Goal: Information Seeking & Learning: Learn about a topic

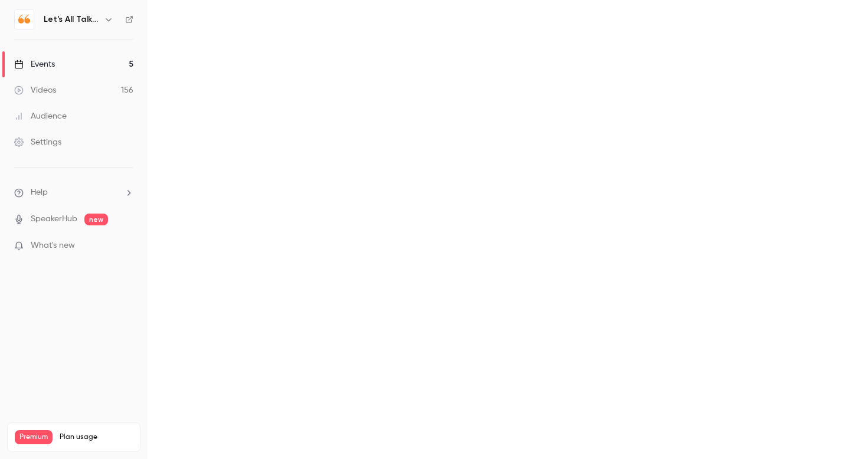
click at [57, 116] on div "Audience" at bounding box center [40, 116] width 53 height 12
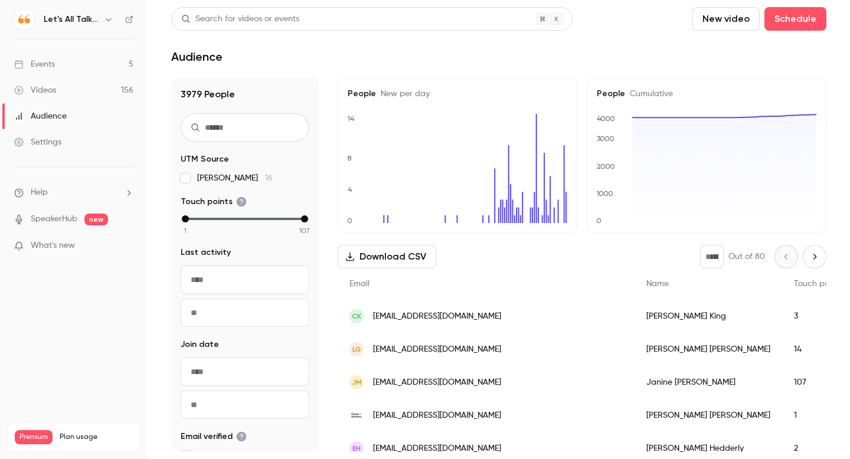
click at [224, 129] on input "text" at bounding box center [245, 127] width 129 height 28
paste input "**********"
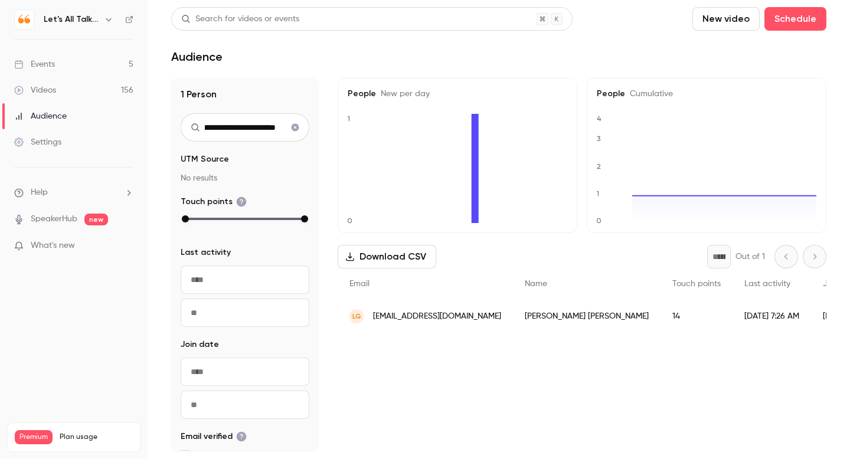
type input "**********"
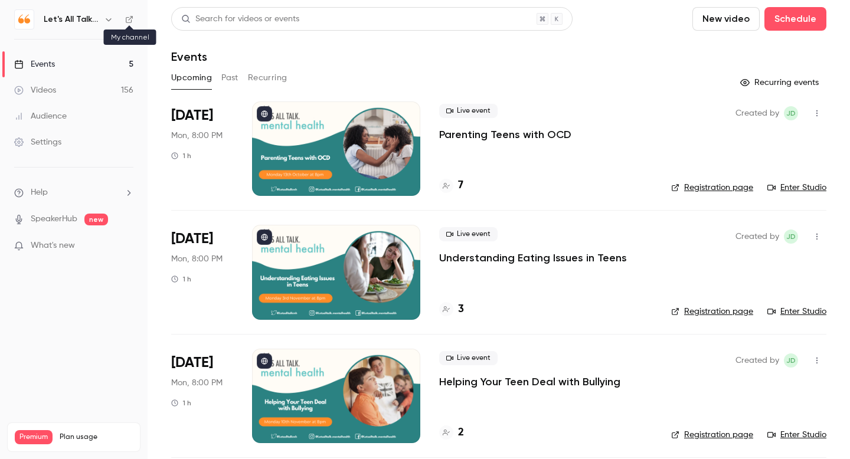
click at [130, 19] on icon at bounding box center [129, 19] width 8 height 8
click at [443, 259] on p "Understanding Eating Issues in Teens" at bounding box center [533, 258] width 188 height 14
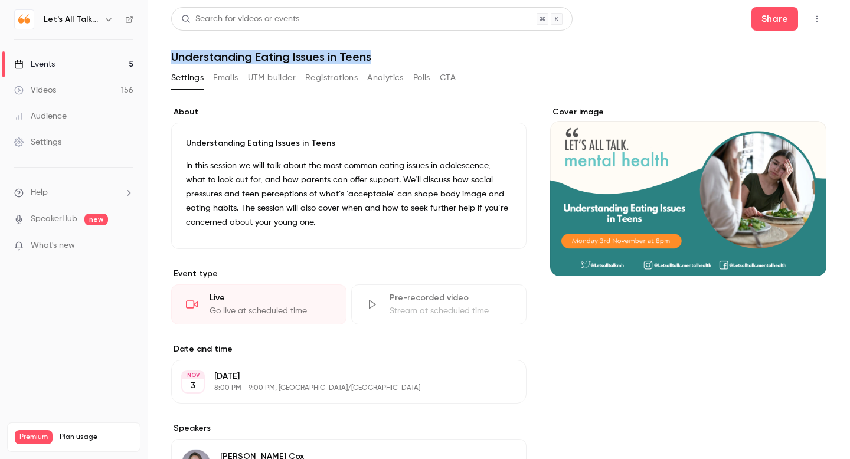
drag, startPoint x: 172, startPoint y: 55, endPoint x: 420, endPoint y: 58, distance: 248.5
click at [420, 58] on h1 "Understanding Eating Issues in Teens" at bounding box center [498, 57] width 655 height 14
copy h1 "Understanding Eating Issues in Teens"
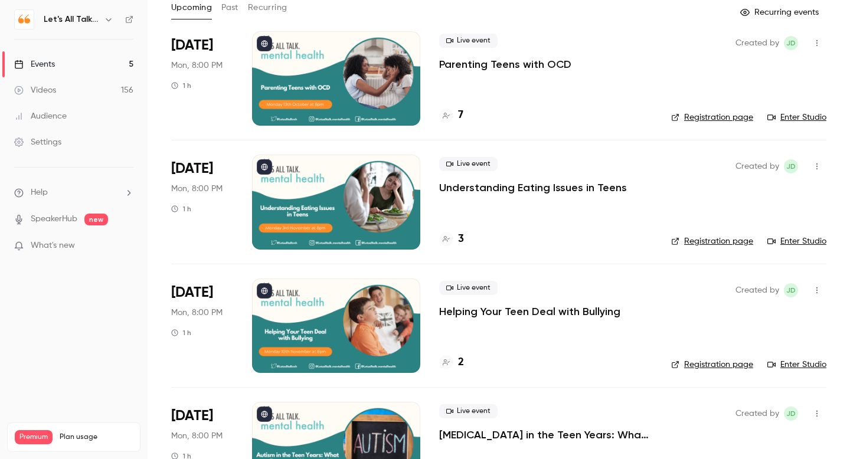
scroll to position [73, 0]
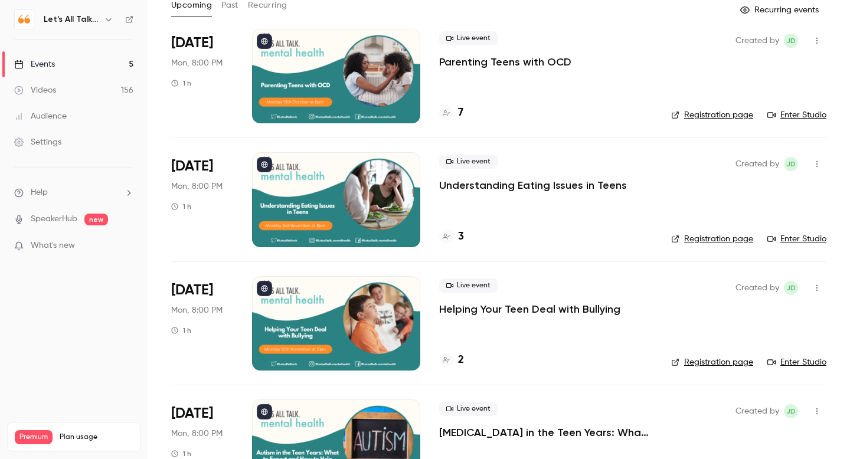
click at [472, 310] on p "Helping Your Teen Deal with Bullying" at bounding box center [529, 309] width 181 height 14
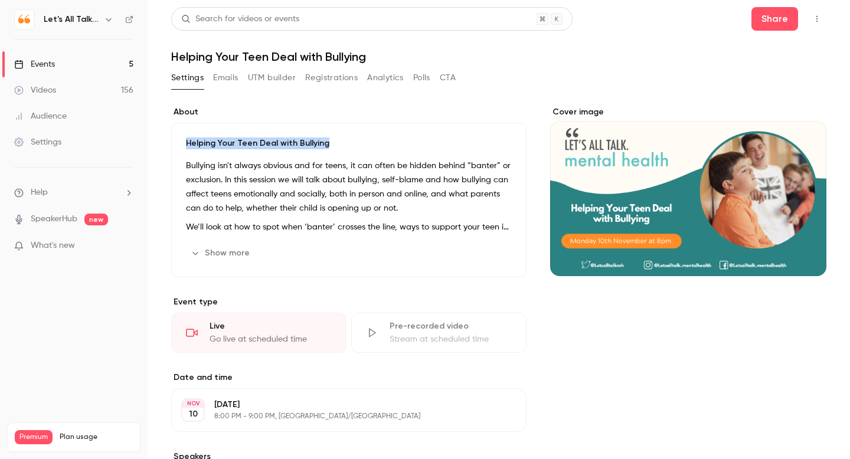
drag, startPoint x: 332, startPoint y: 142, endPoint x: 185, endPoint y: 141, distance: 147.6
click at [185, 141] on div "Helping Your Teen Deal with Bullying Bullying isn't always obvious and for teen…" at bounding box center [348, 200] width 355 height 155
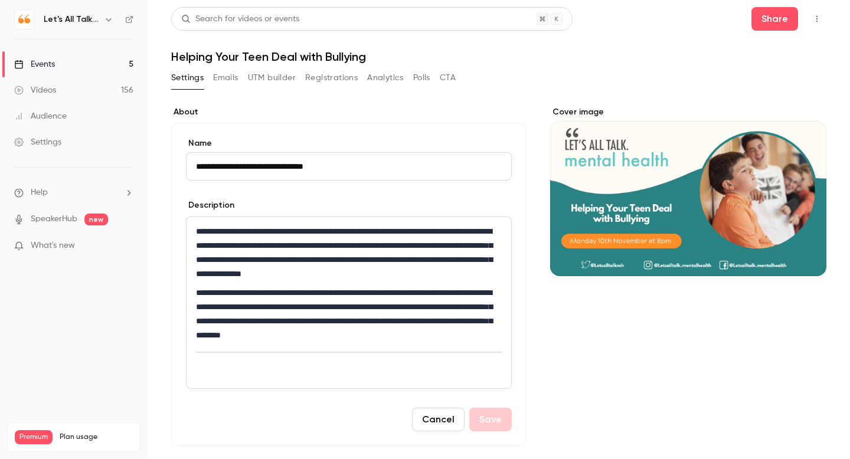
drag, startPoint x: 338, startPoint y: 168, endPoint x: 143, endPoint y: 170, distance: 194.2
click at [143, 170] on div "**********" at bounding box center [425, 229] width 850 height 459
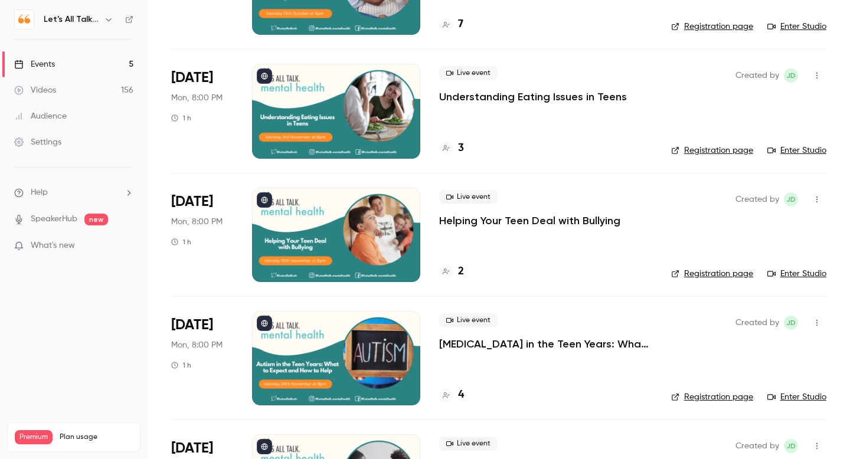
scroll to position [162, 0]
click at [466, 346] on p "Autism in the Teen Years: What to Expect and How to Help" at bounding box center [545, 343] width 213 height 14
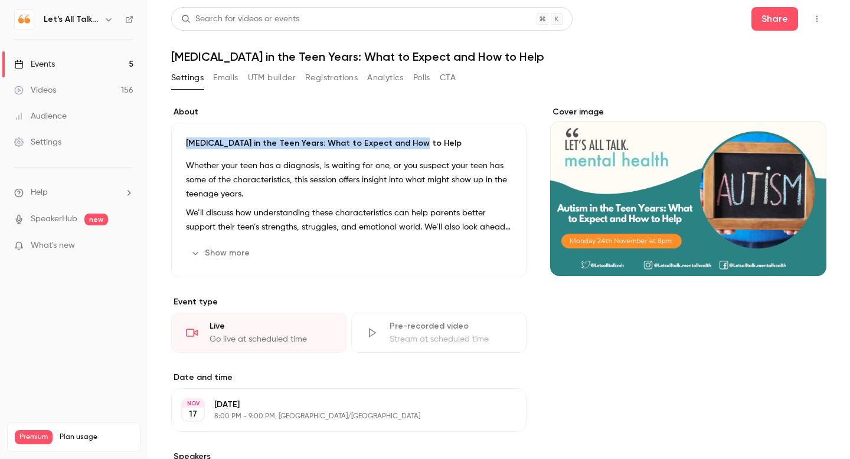
drag, startPoint x: 417, startPoint y: 142, endPoint x: 210, endPoint y: 133, distance: 207.3
click at [210, 133] on div "Autism in the Teen Years: What to Expect and How to Help Whether your teen has …" at bounding box center [348, 200] width 355 height 155
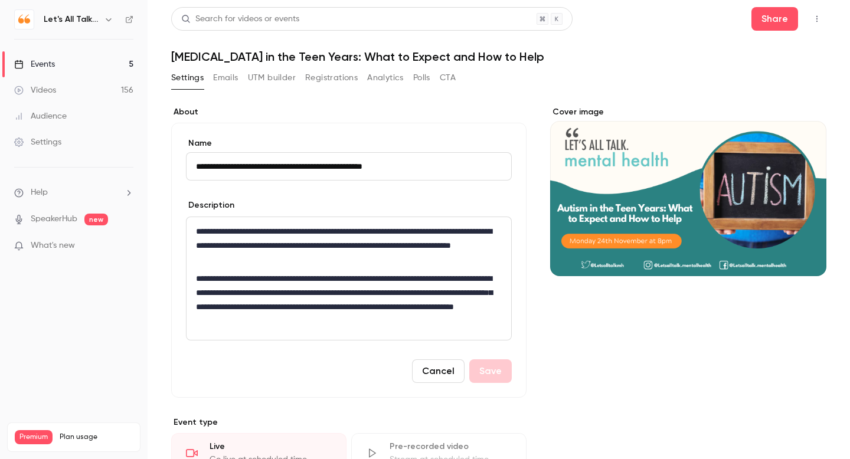
drag, startPoint x: 434, startPoint y: 163, endPoint x: 83, endPoint y: 158, distance: 350.6
click at [83, 158] on div "**********" at bounding box center [425, 229] width 850 height 459
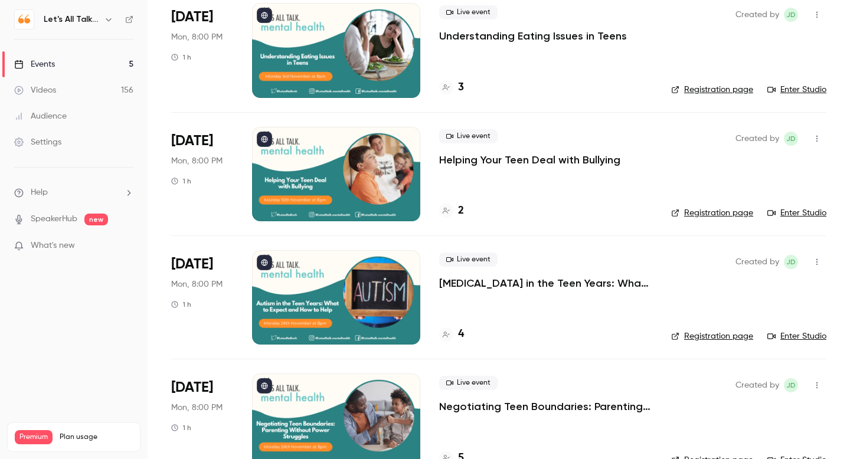
scroll to position [252, 0]
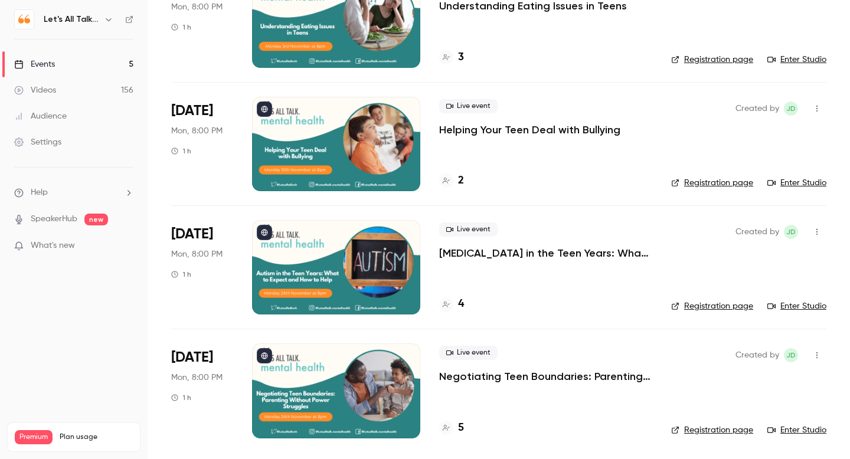
click at [498, 377] on p "Negotiating Teen Boundaries: Parenting Without Power Struggles" at bounding box center [545, 376] width 213 height 14
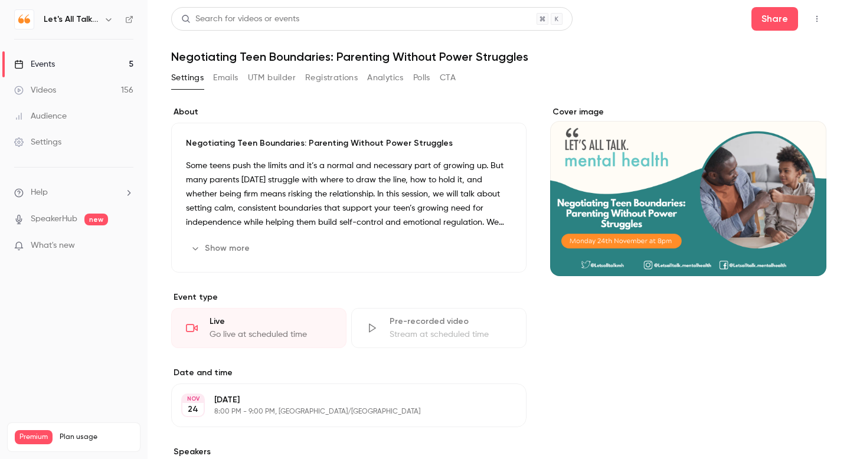
click at [442, 141] on p "Negotiating Teen Boundaries: Parenting Without Power Struggles" at bounding box center [349, 144] width 326 height 12
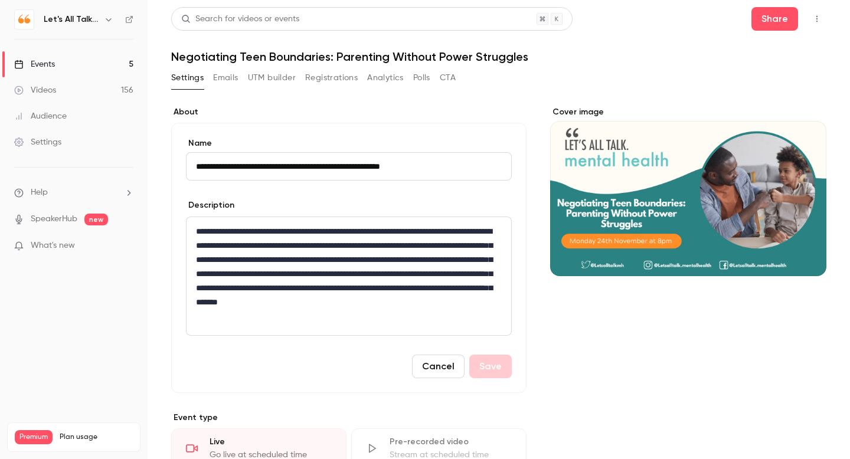
drag, startPoint x: 447, startPoint y: 163, endPoint x: 191, endPoint y: 143, distance: 257.6
click at [191, 143] on div "**********" at bounding box center [349, 159] width 326 height 43
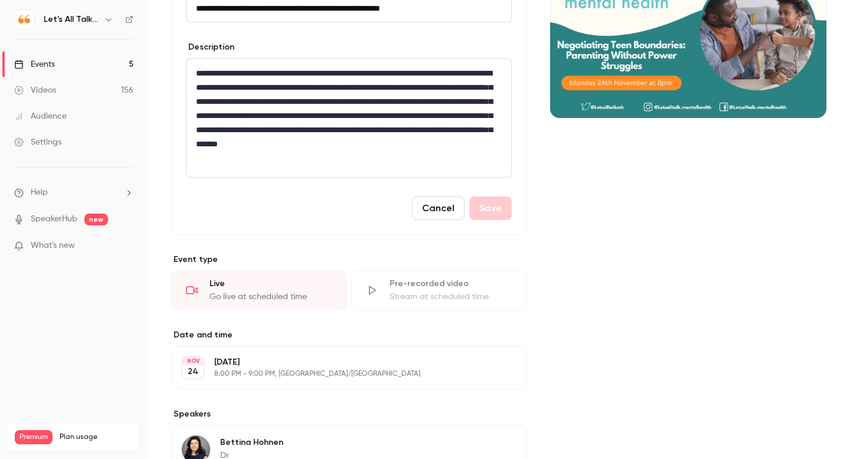
scroll to position [162, 0]
